Goal: Transaction & Acquisition: Purchase product/service

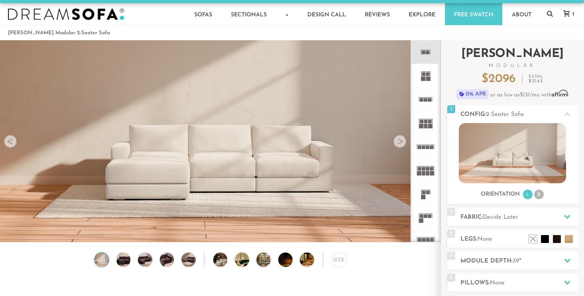
scroll to position [9, 0]
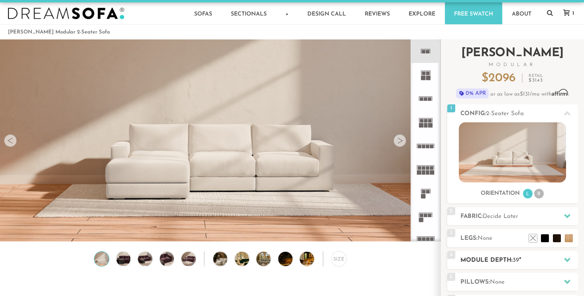
click at [493, 257] on h2 "Module Depth: 39 "" at bounding box center [520, 260] width 118 height 9
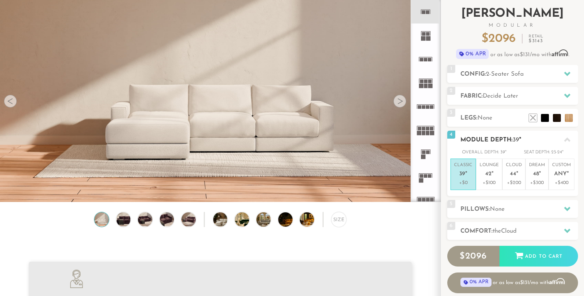
scroll to position [63, 0]
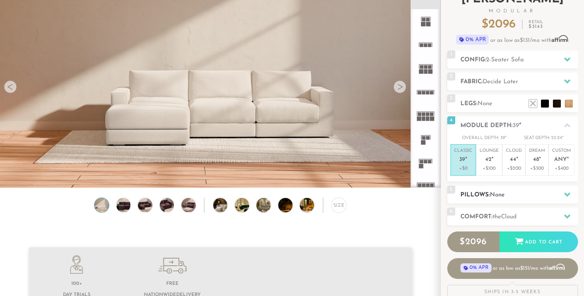
click at [529, 201] on div "5 Pillows: None" at bounding box center [513, 195] width 131 height 18
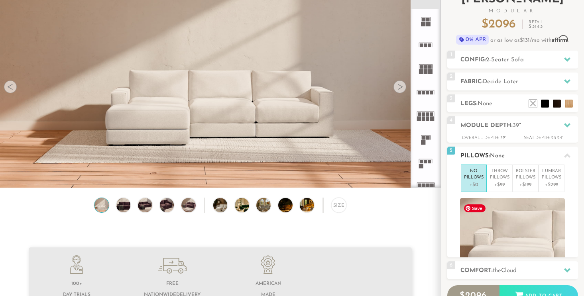
click at [529, 201] on img at bounding box center [512, 233] width 105 height 71
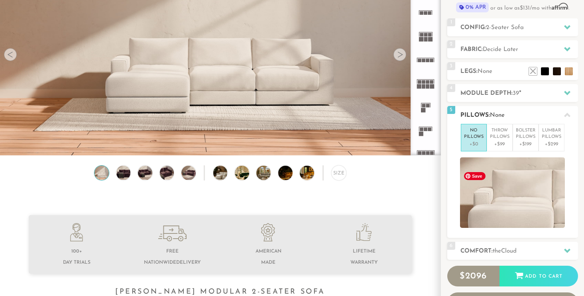
scroll to position [95, 0]
click at [516, 243] on div "6 Comfort: the Cloud soft" at bounding box center [513, 251] width 131 height 18
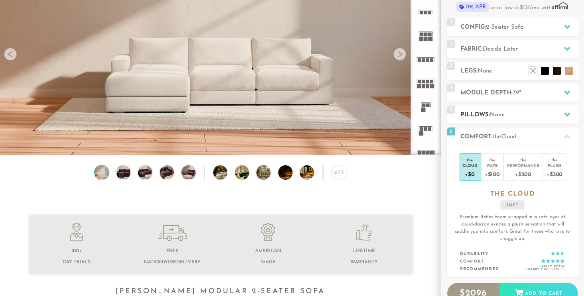
click at [532, 115] on h2 "Pillows: None" at bounding box center [520, 114] width 118 height 9
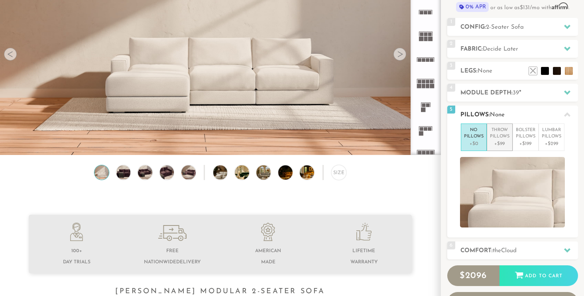
click at [507, 134] on p "Throw Pillows" at bounding box center [500, 133] width 20 height 13
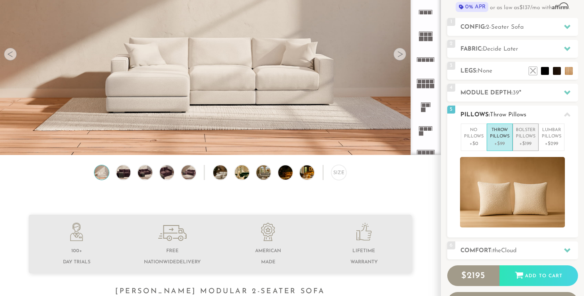
click at [524, 135] on p "Bolster Pillows" at bounding box center [526, 133] width 20 height 13
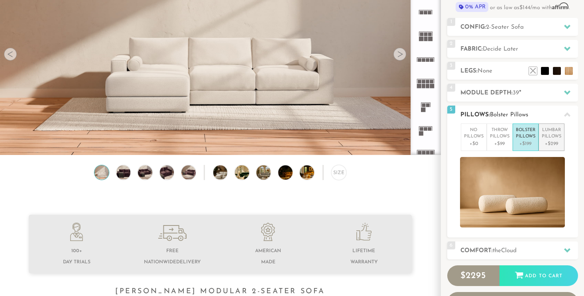
click at [544, 138] on p "Lumbar Pillows" at bounding box center [552, 133] width 20 height 13
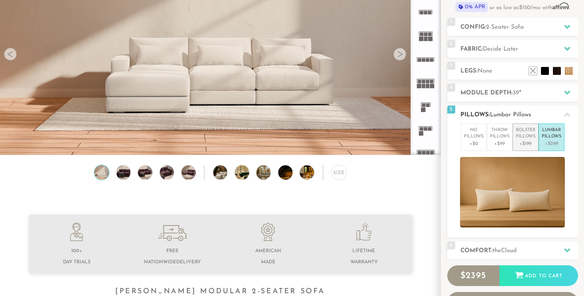
click at [530, 138] on p "Bolster Pillows" at bounding box center [526, 133] width 20 height 13
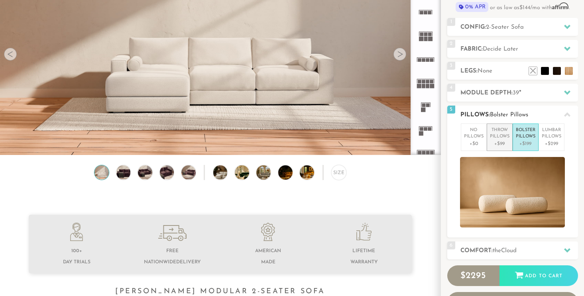
click at [496, 139] on p "Throw Pillows" at bounding box center [500, 133] width 20 height 13
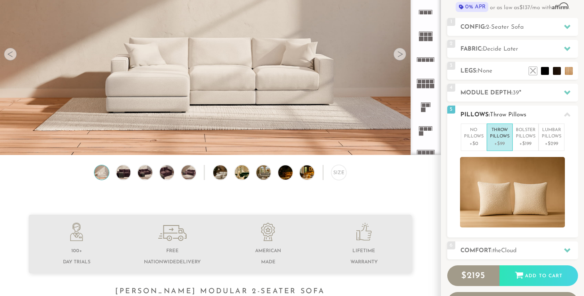
click at [457, 137] on div "No Pillows +$0 Throw Pillows +$99 Bolster Pillows +$199 Lumbar Pillows +$299" at bounding box center [513, 176] width 131 height 104
click at [468, 140] on p "No Pillows" at bounding box center [474, 133] width 20 height 13
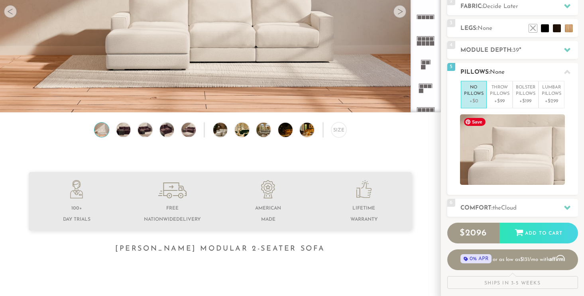
scroll to position [147, 0]
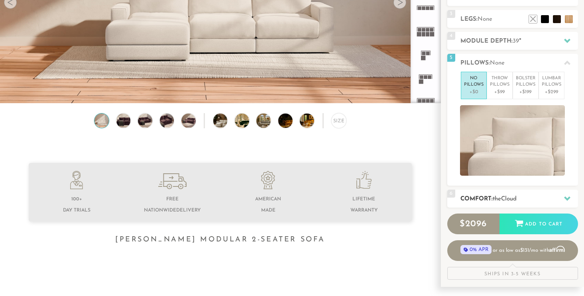
click at [496, 190] on div "6 Comfort: the Cloud soft" at bounding box center [513, 199] width 131 height 18
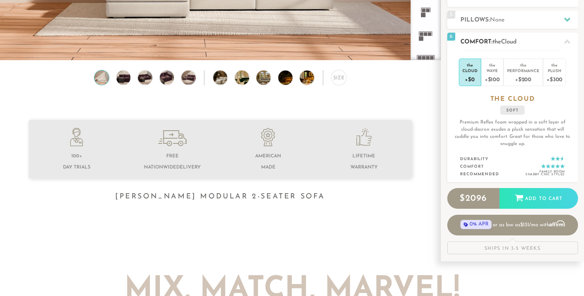
scroll to position [191, 0]
click at [491, 73] on div "+$100" at bounding box center [492, 79] width 15 height 12
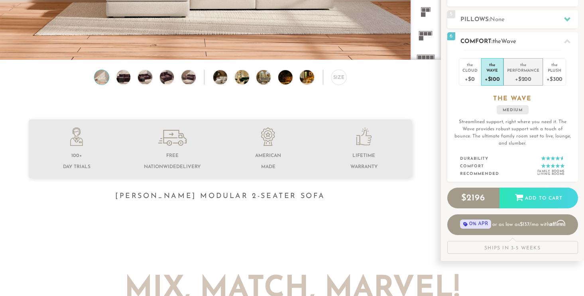
click at [523, 71] on div "Performance" at bounding box center [523, 70] width 32 height 6
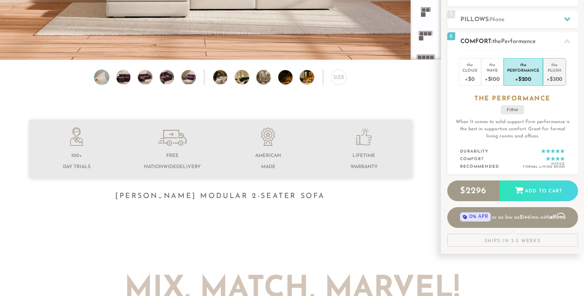
click at [554, 69] on div "Plush" at bounding box center [555, 70] width 16 height 6
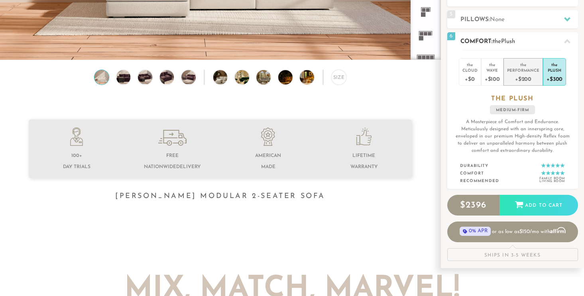
click at [534, 63] on div "the" at bounding box center [523, 63] width 32 height 8
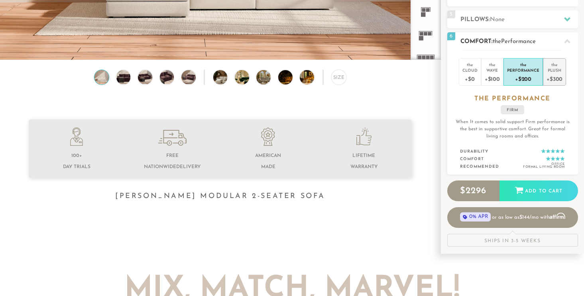
click at [553, 65] on div "the" at bounding box center [555, 63] width 16 height 8
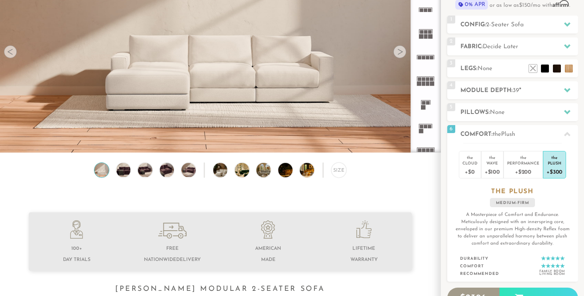
scroll to position [93, 0]
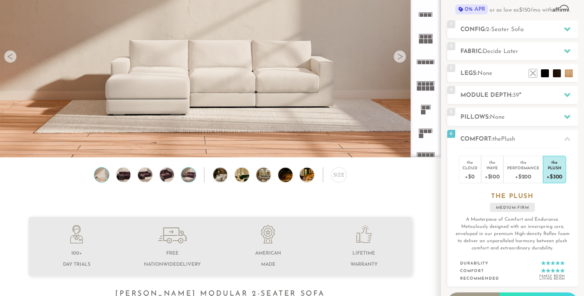
click at [187, 176] on img at bounding box center [188, 175] width 17 height 14
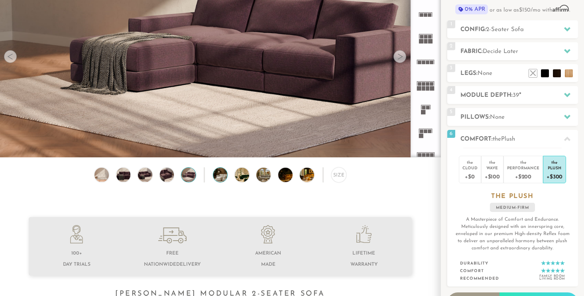
click at [224, 174] on img at bounding box center [226, 175] width 26 height 14
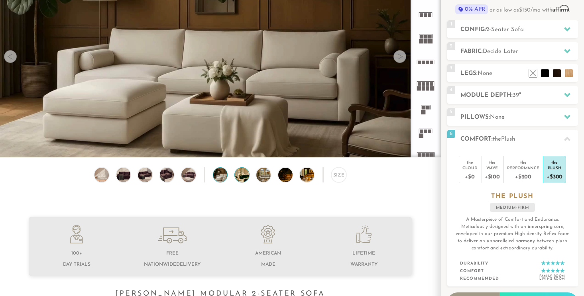
click at [246, 176] on img at bounding box center [248, 175] width 26 height 14
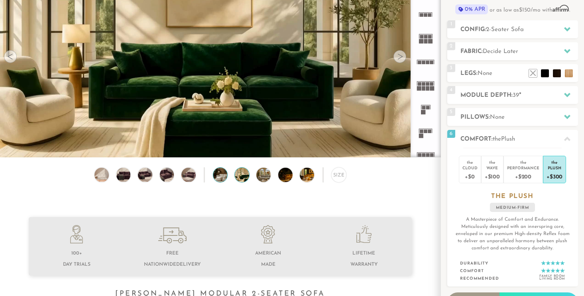
click at [216, 176] on img at bounding box center [226, 175] width 26 height 14
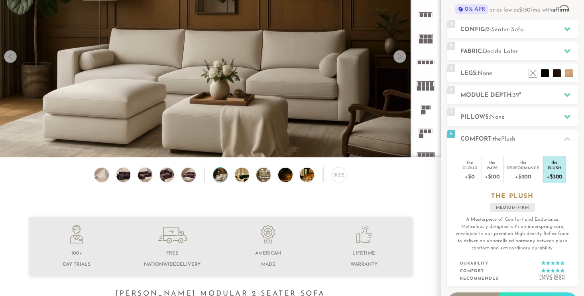
click at [252, 174] on div "Size" at bounding box center [220, 177] width 441 height 19
click at [287, 173] on img at bounding box center [291, 175] width 26 height 14
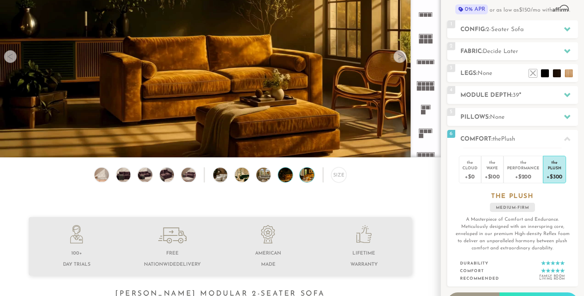
click at [308, 175] on img at bounding box center [313, 175] width 26 height 14
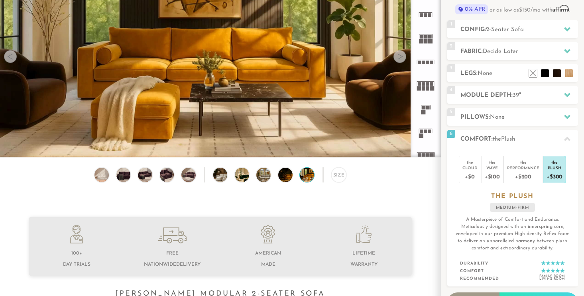
click at [347, 177] on div "Size" at bounding box center [220, 177] width 441 height 19
click at [335, 174] on div "Size" at bounding box center [338, 175] width 15 height 15
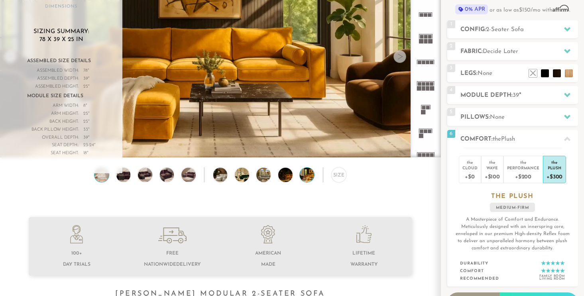
click at [100, 173] on img at bounding box center [101, 175] width 17 height 14
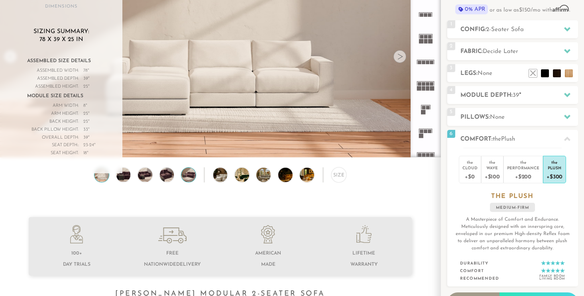
click at [186, 177] on img at bounding box center [188, 175] width 17 height 14
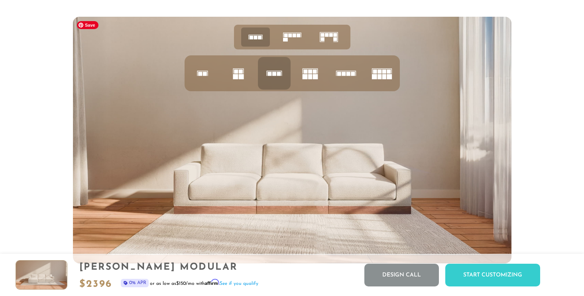
scroll to position [3105, 0]
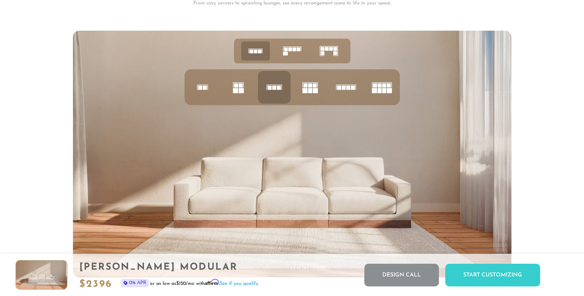
click at [200, 92] on icon at bounding box center [202, 87] width 27 height 27
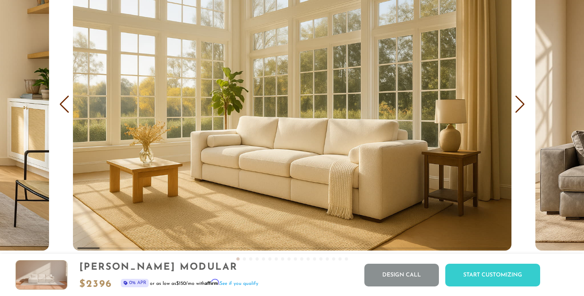
scroll to position [4765, 0]
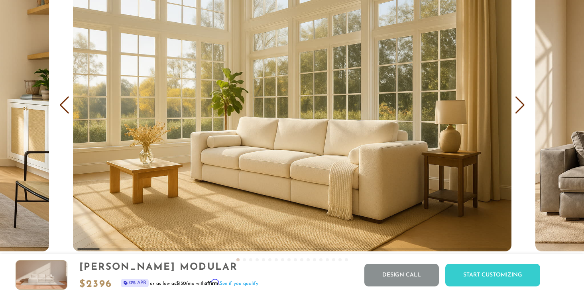
click at [519, 105] on div "Next slide" at bounding box center [520, 106] width 11 height 18
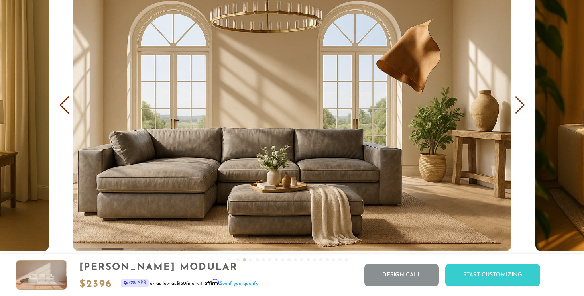
click at [519, 105] on div "Next slide" at bounding box center [520, 106] width 11 height 18
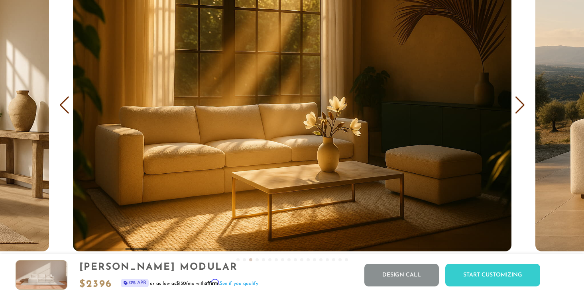
click at [519, 105] on div "Next slide" at bounding box center [520, 106] width 11 height 18
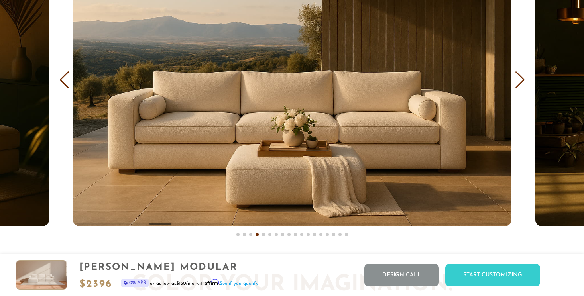
scroll to position [4791, 0]
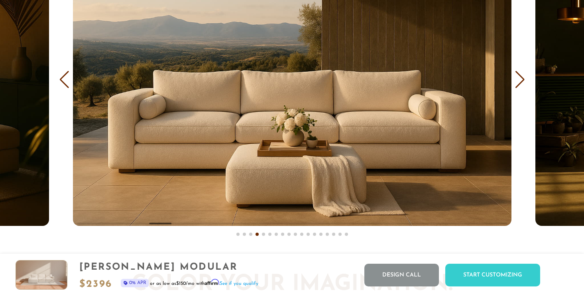
click at [523, 82] on div "Next slide" at bounding box center [520, 80] width 11 height 18
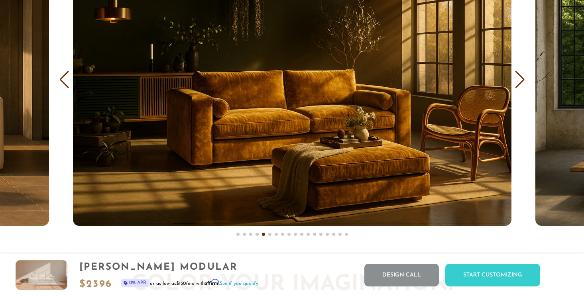
click at [521, 82] on div "Next slide" at bounding box center [520, 80] width 11 height 18
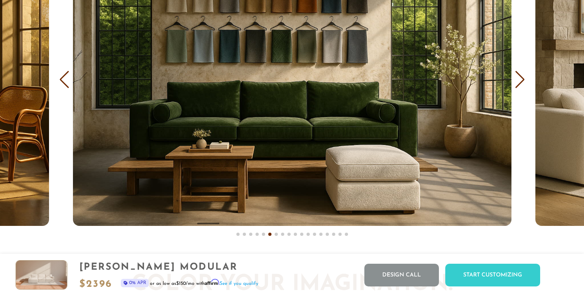
click at [521, 82] on div "Next slide" at bounding box center [520, 80] width 11 height 18
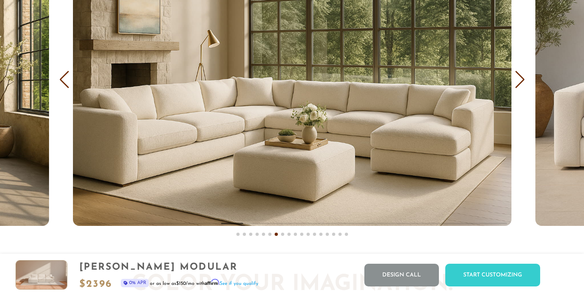
click at [521, 82] on div "Next slide" at bounding box center [520, 80] width 11 height 18
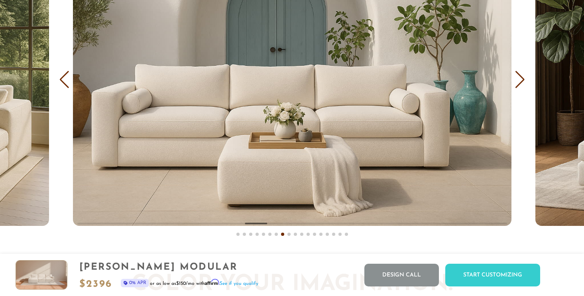
click at [521, 83] on div "Next slide" at bounding box center [520, 80] width 11 height 18
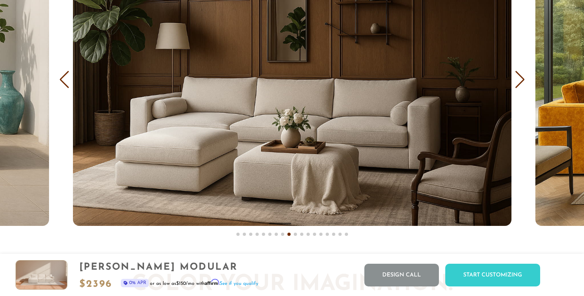
click at [521, 83] on div "Next slide" at bounding box center [520, 80] width 11 height 18
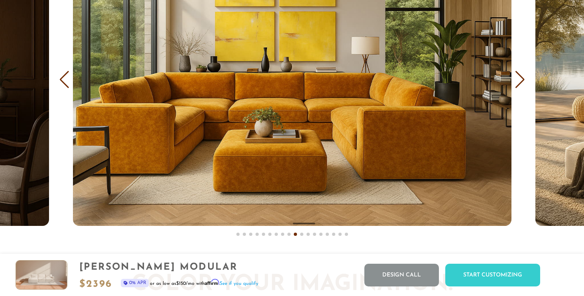
click at [521, 83] on div "Next slide" at bounding box center [520, 80] width 11 height 18
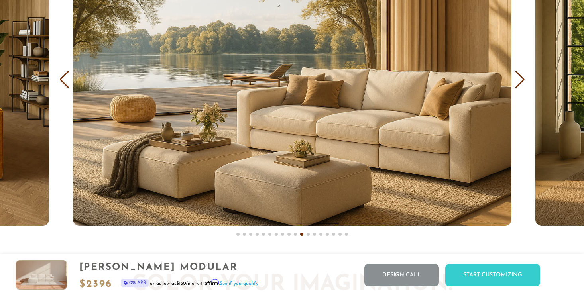
click at [521, 82] on div "Next slide" at bounding box center [520, 80] width 11 height 18
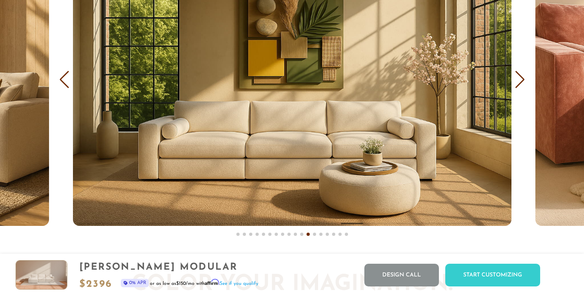
click at [521, 82] on div "Next slide" at bounding box center [520, 80] width 11 height 18
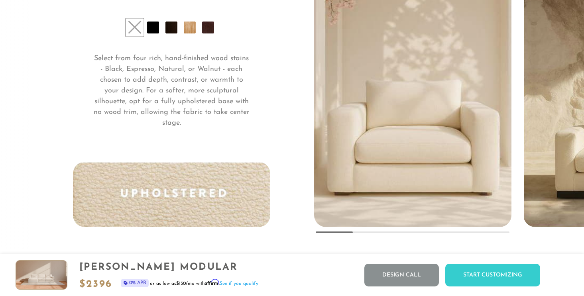
scroll to position [5948, 0]
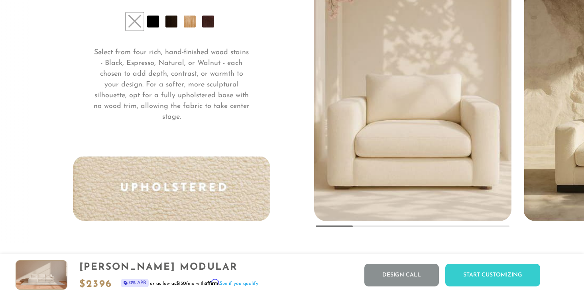
click at [372, 227] on div at bounding box center [412, 227] width 193 height 2
click at [413, 189] on img "1 / 5" at bounding box center [413, 50] width 245 height 342
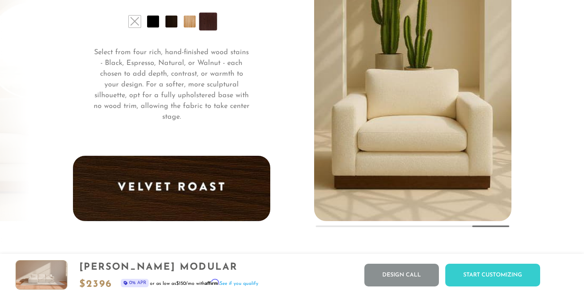
click at [137, 17] on li at bounding box center [135, 22] width 12 height 12
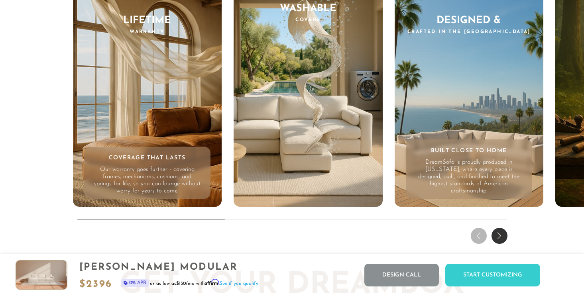
scroll to position [7542, 0]
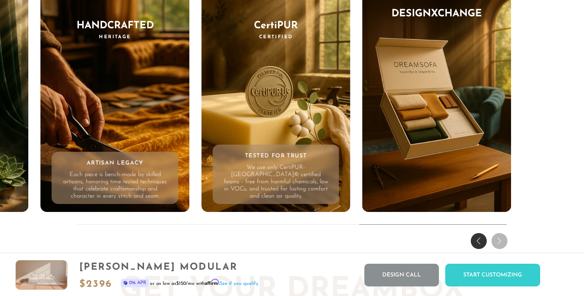
click at [579, 149] on div "THE DREAM EXPERIENCE Every Feature, Every Feeling - Reimagined. Enduring frames…" at bounding box center [292, 71] width 584 height 362
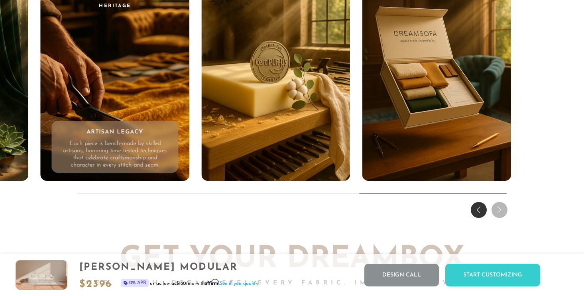
scroll to position [7626, 0]
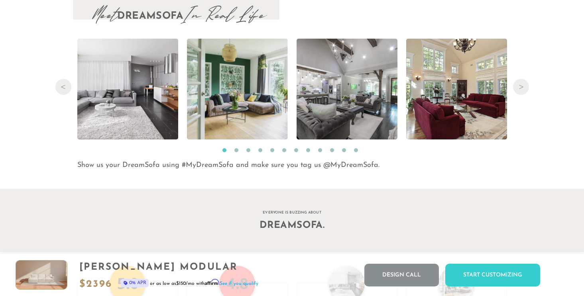
scroll to position [8173, 0]
